Goal: Navigation & Orientation: Find specific page/section

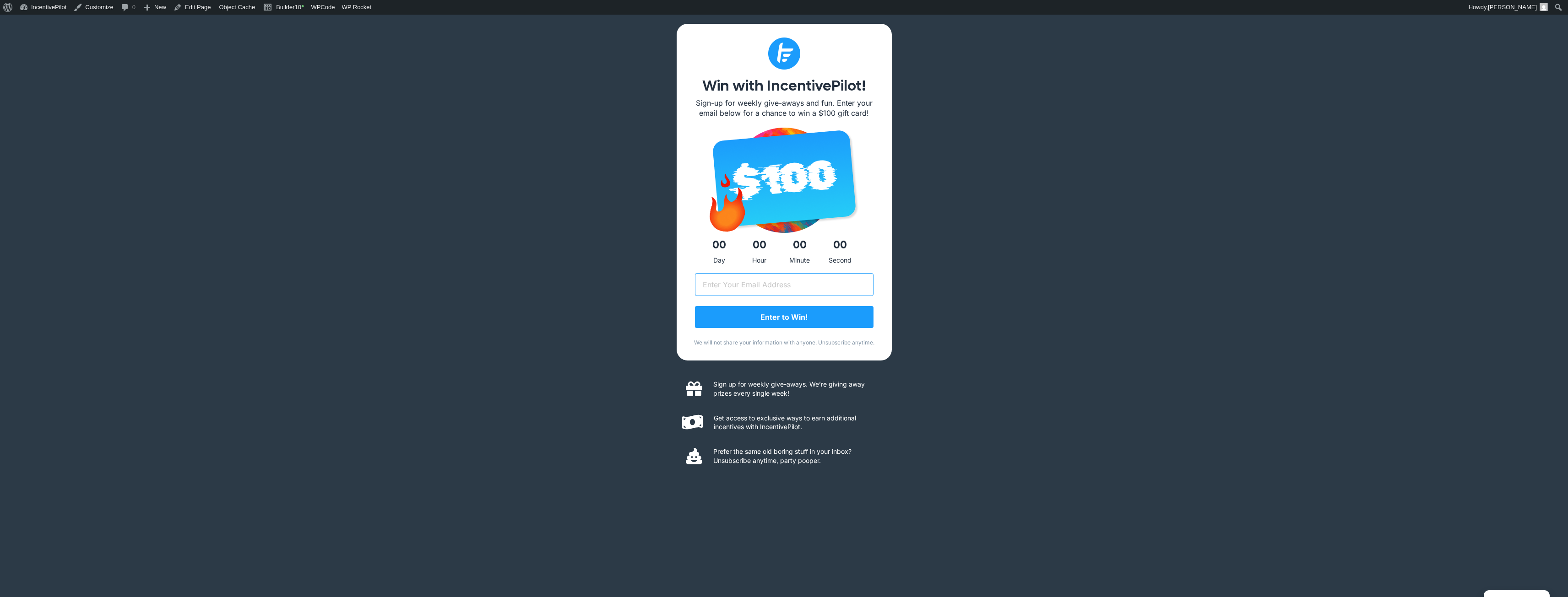
click at [757, 284] on input "Email (Required)" at bounding box center [784, 285] width 179 height 23
click at [50, 11] on link "IncentivePilot" at bounding box center [43, 7] width 54 height 15
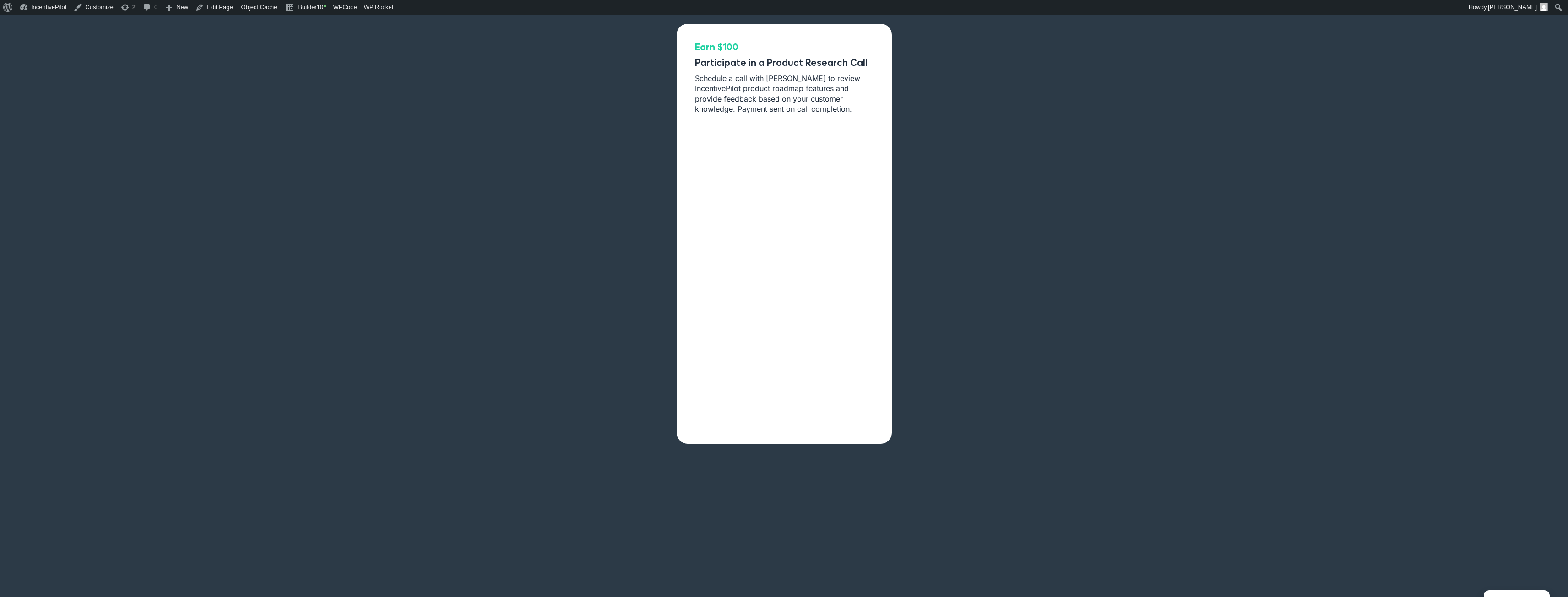
click at [419, 150] on div "Earn $100 Participate in a Product Research Call Schedule a call with Andrew to…" at bounding box center [784, 313] width 1568 height 597
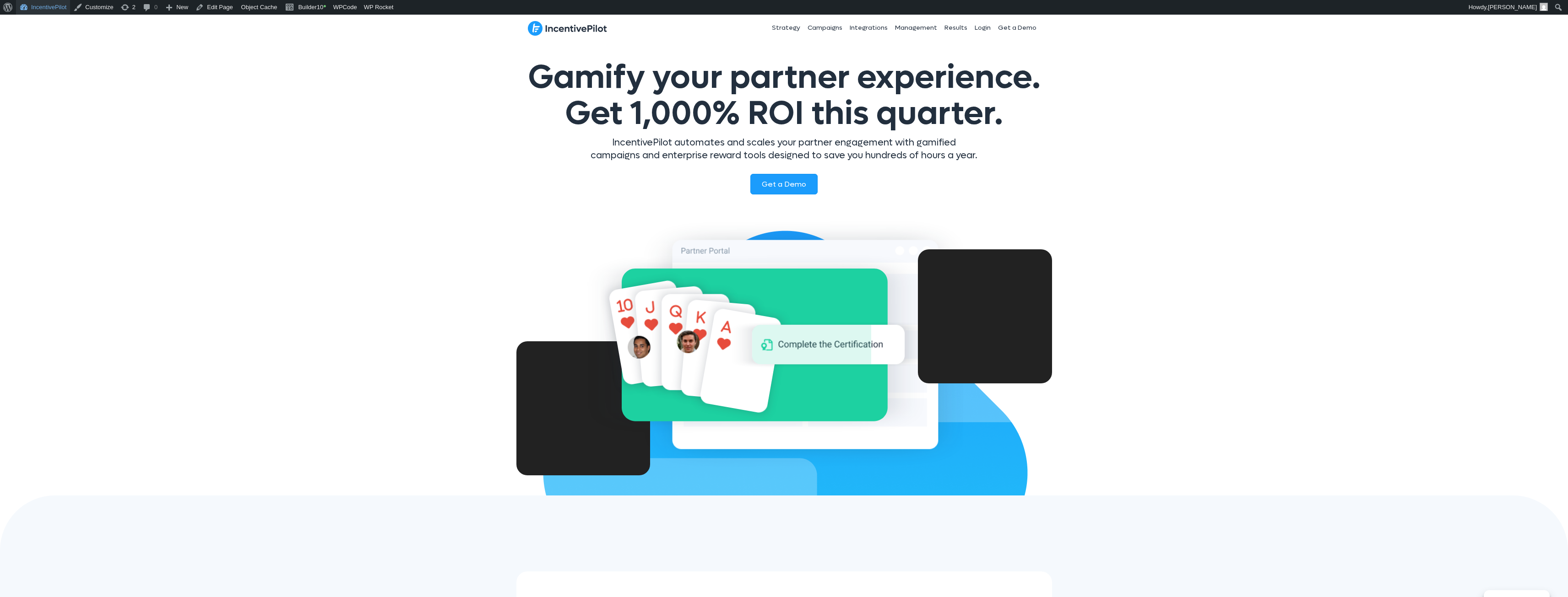
click at [47, 7] on link "IncentivePilot" at bounding box center [43, 7] width 54 height 15
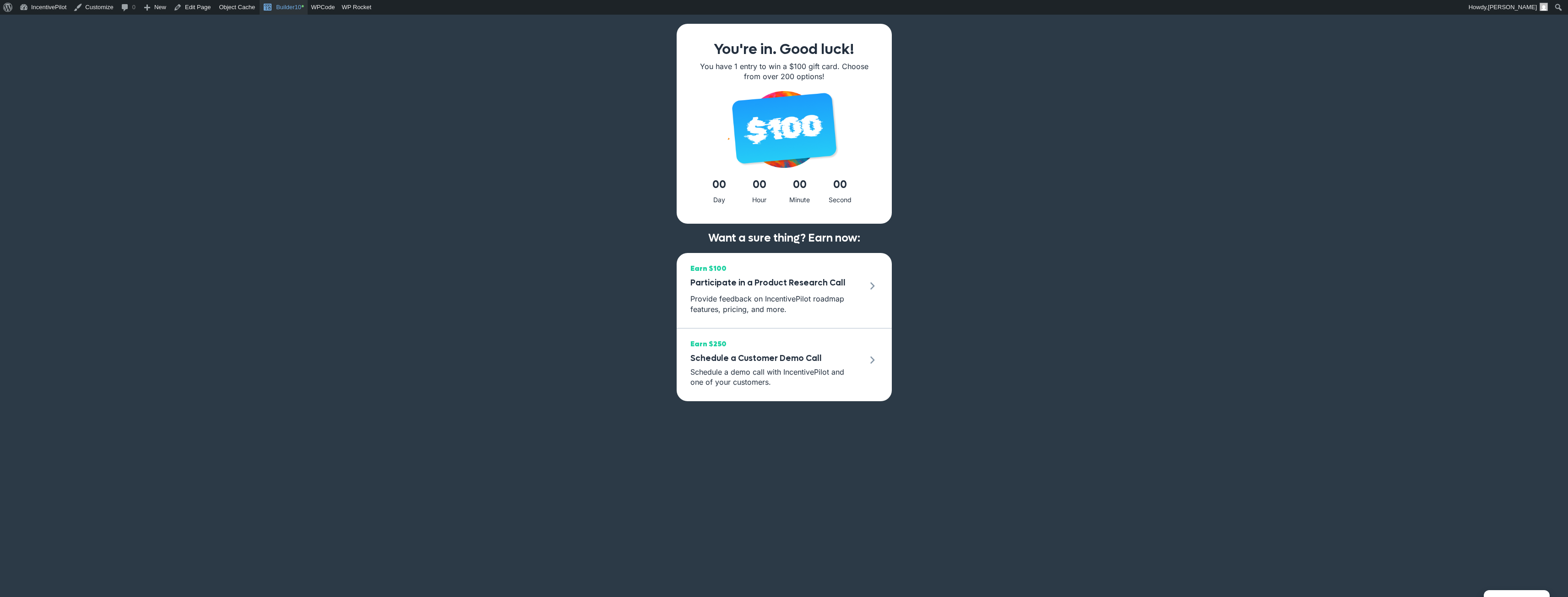
click at [277, 6] on link "Builder10 •" at bounding box center [283, 7] width 48 height 15
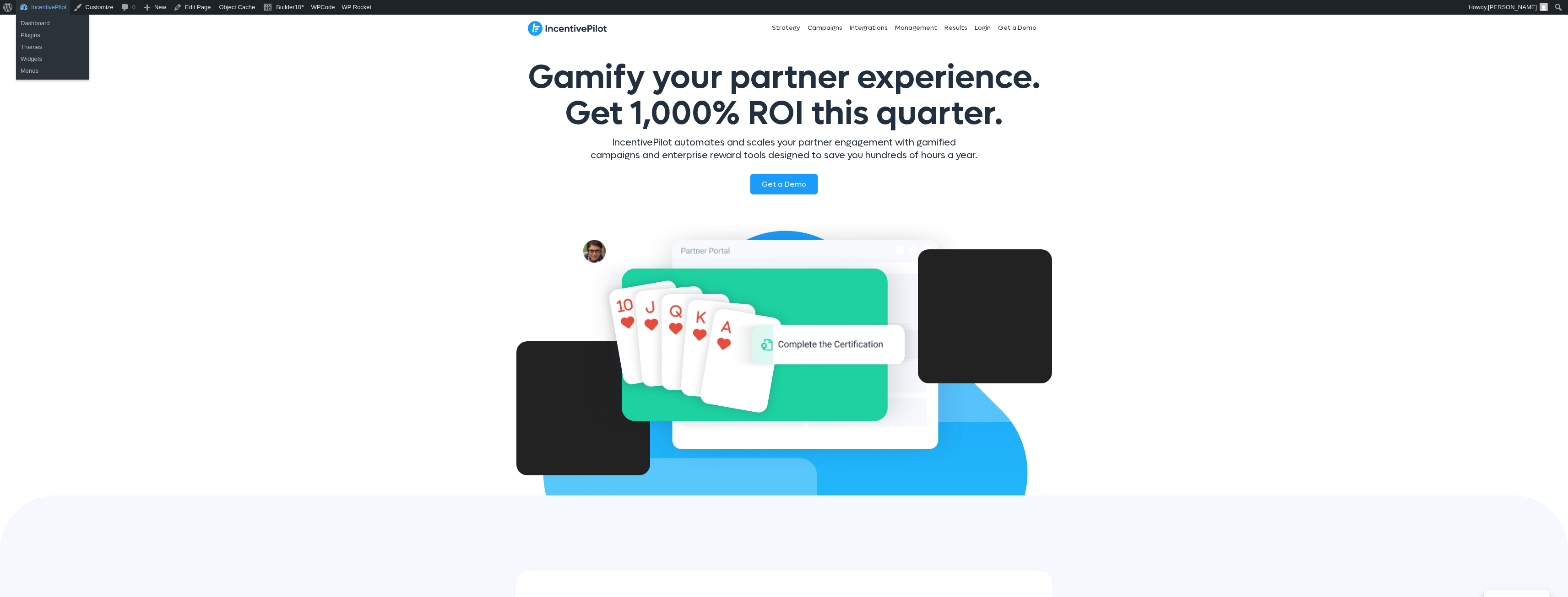
click at [57, 6] on link "IncentivePilot" at bounding box center [43, 7] width 54 height 15
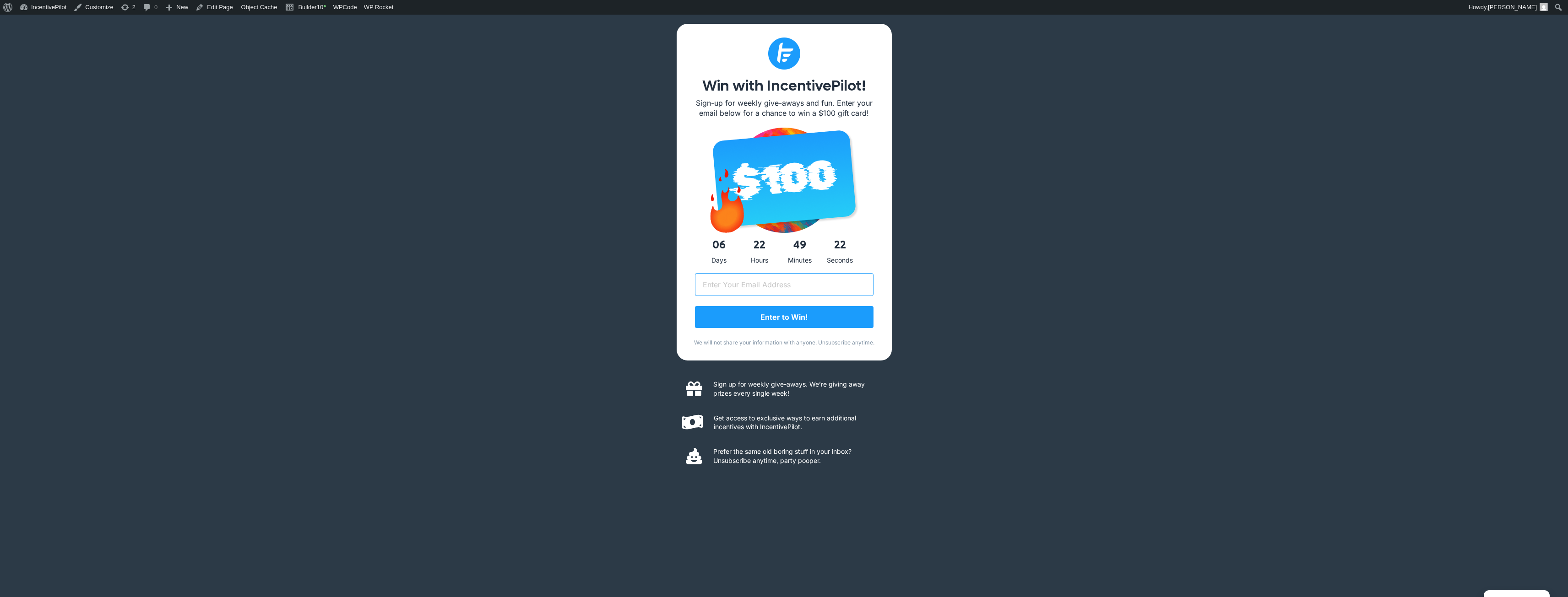
click at [782, 284] on input "Email (Required)" at bounding box center [784, 285] width 179 height 23
click at [306, 6] on link "Builder10 •" at bounding box center [305, 7] width 48 height 15
click at [379, 43] on link "Purge this URL" at bounding box center [411, 47] width 101 height 12
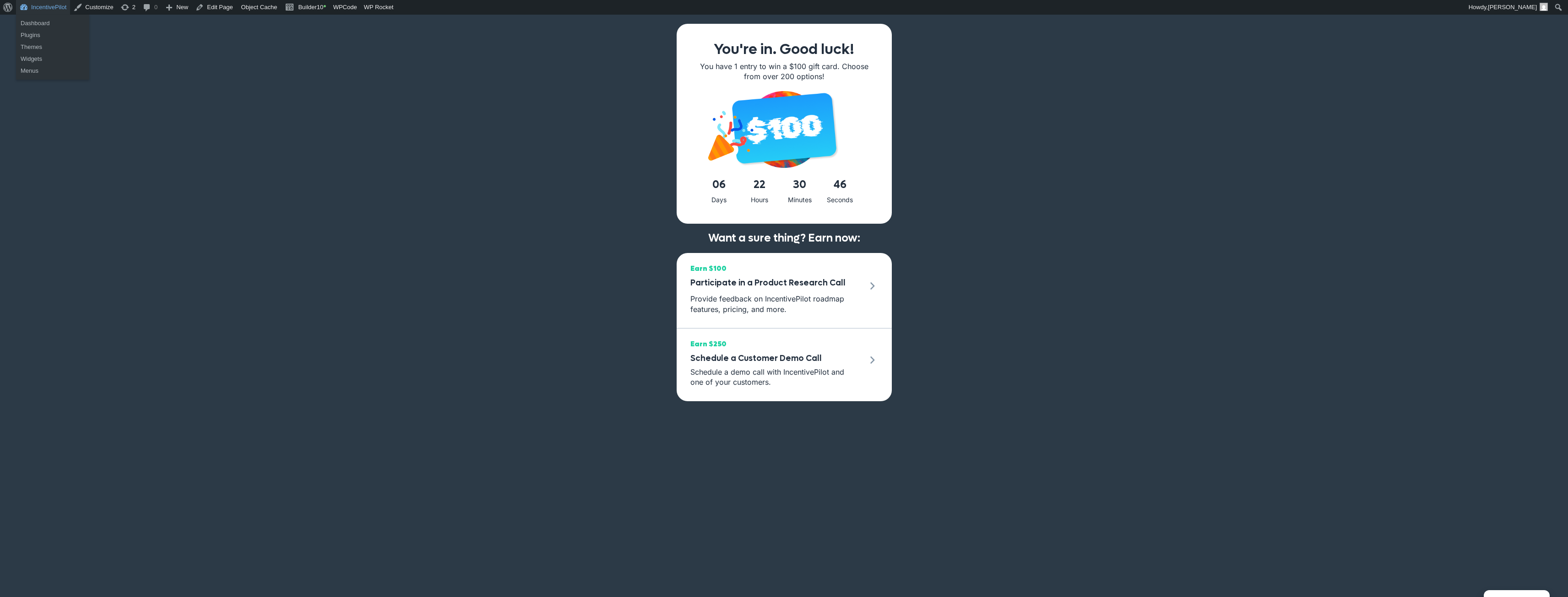
click at [49, 3] on link "IncentivePilot" at bounding box center [43, 7] width 54 height 15
